Goal: Register for event/course

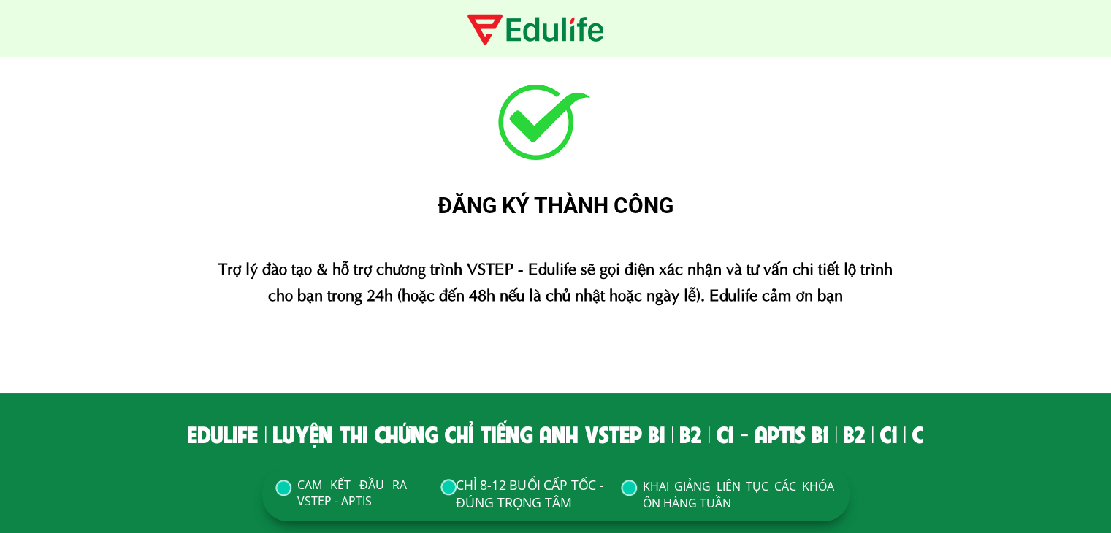
scroll to position [73, 0]
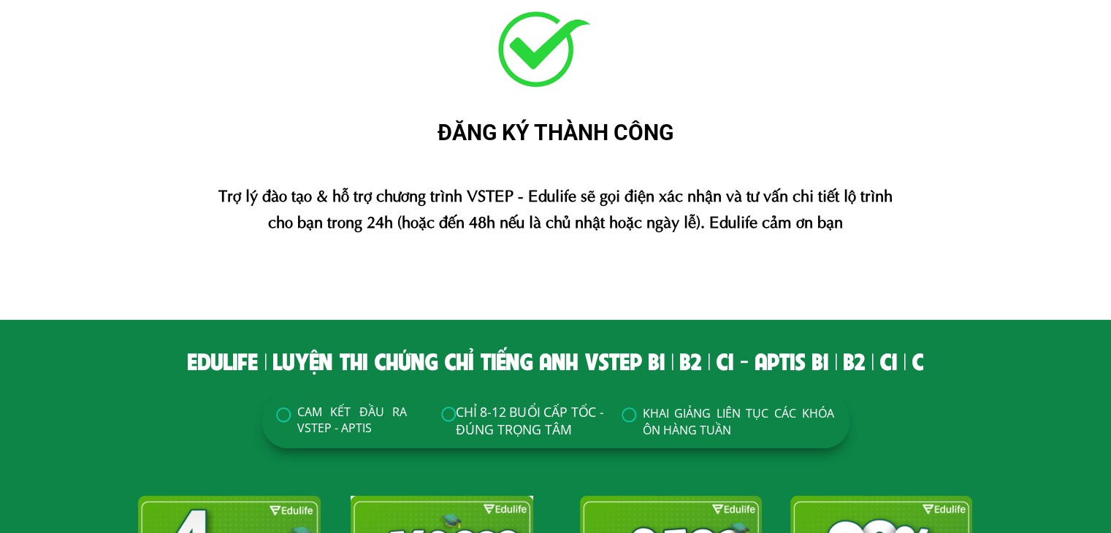
click at [539, 413] on div "CHỈ 8-12 BUỔI CẤP TỐC - ĐÚNG TRỌNG TÂM" at bounding box center [530, 420] width 148 height 36
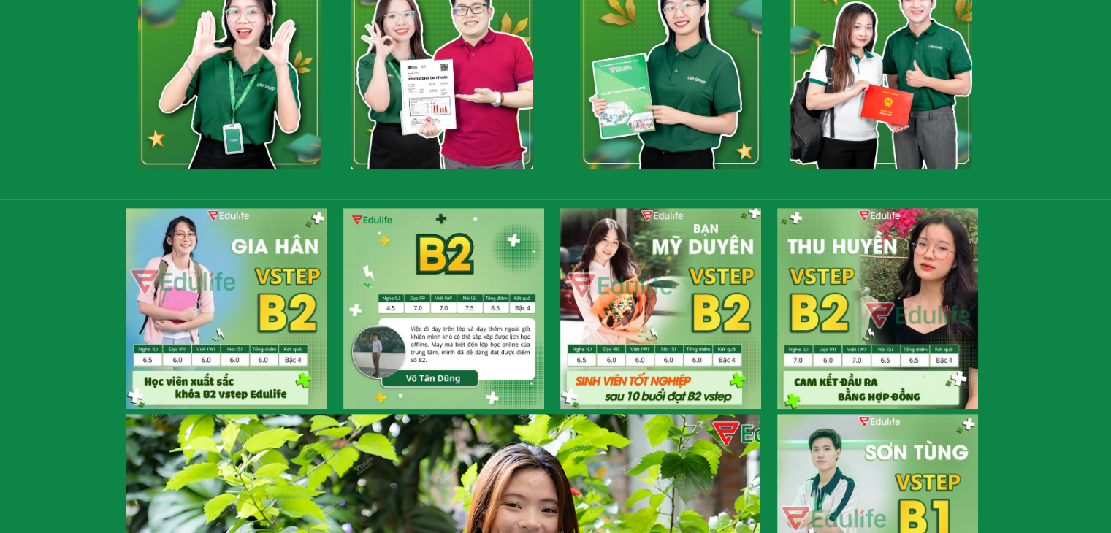
scroll to position [803, 0]
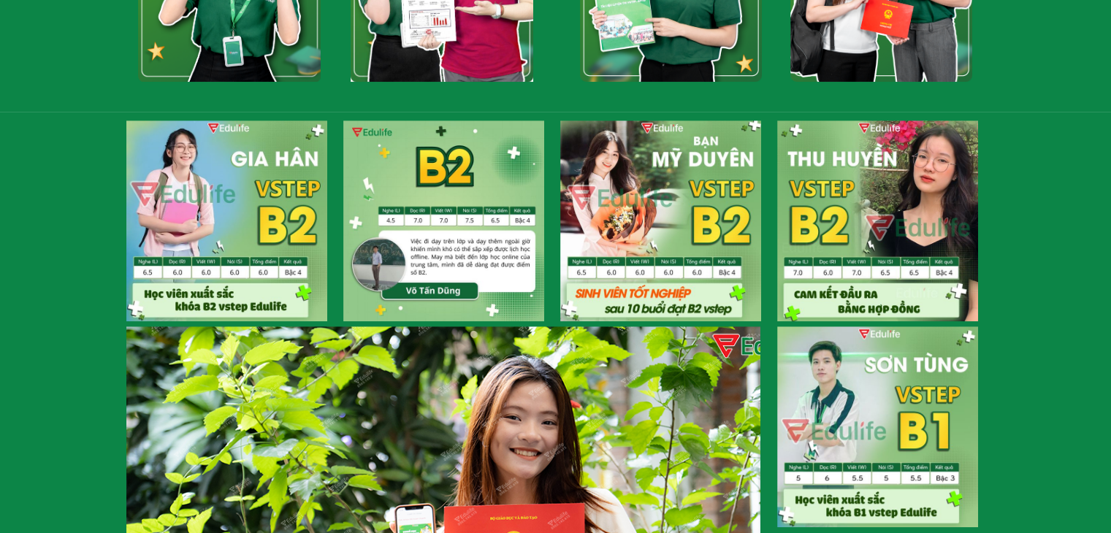
click at [456, 218] on div at bounding box center [443, 221] width 201 height 201
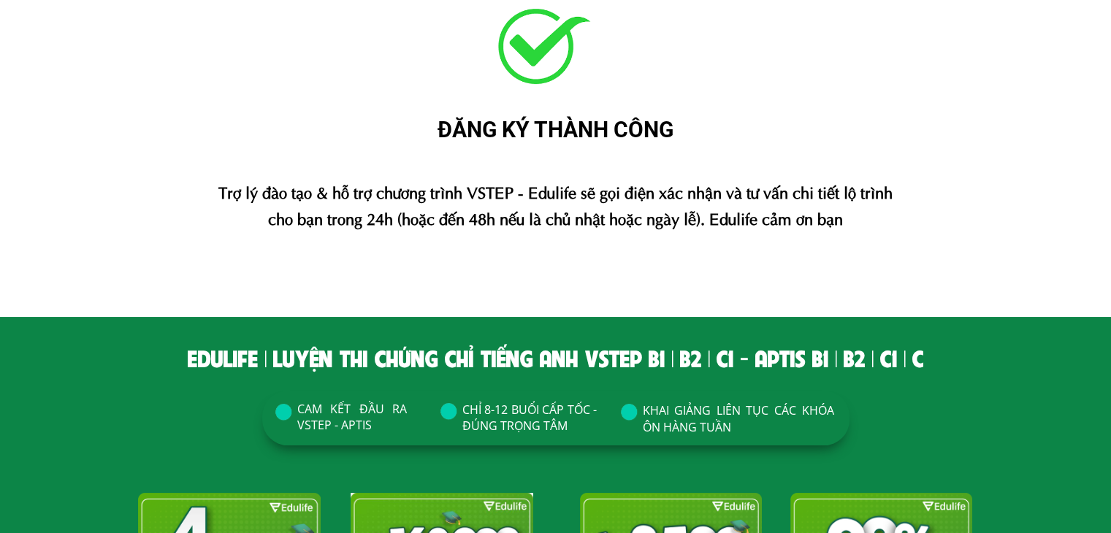
scroll to position [0, 0]
